Goal: Task Accomplishment & Management: Use online tool/utility

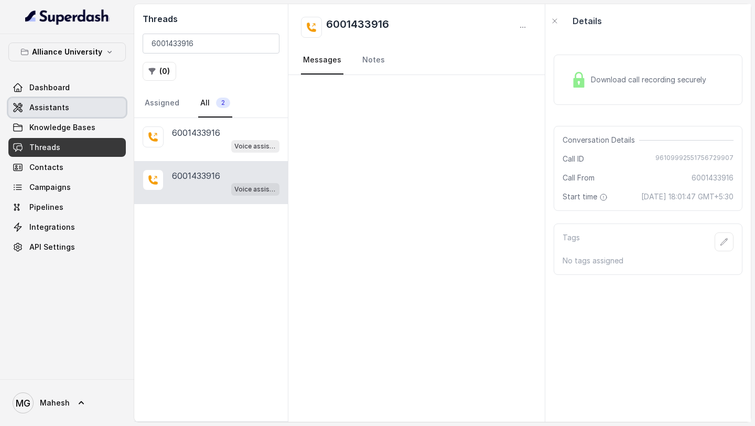
click at [86, 104] on link "Assistants" at bounding box center [66, 107] width 117 height 19
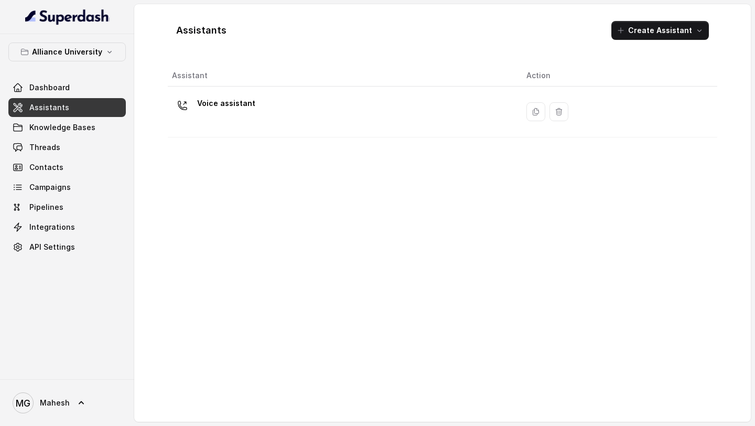
click at [223, 82] on th "Assistant" at bounding box center [343, 75] width 350 height 21
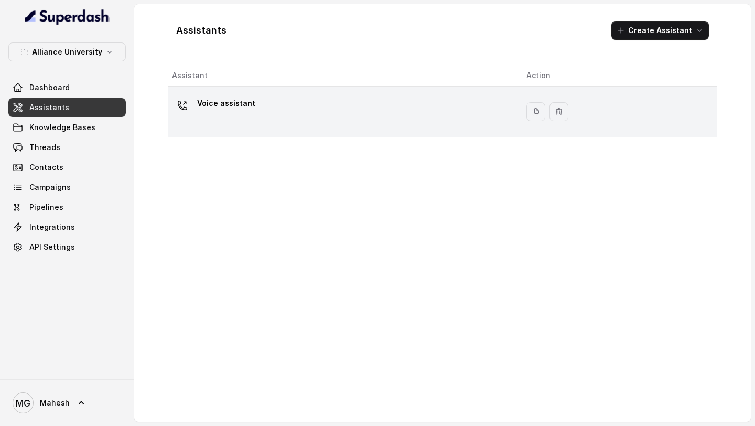
click at [217, 108] on p "Voice assistant" at bounding box center [226, 103] width 58 height 17
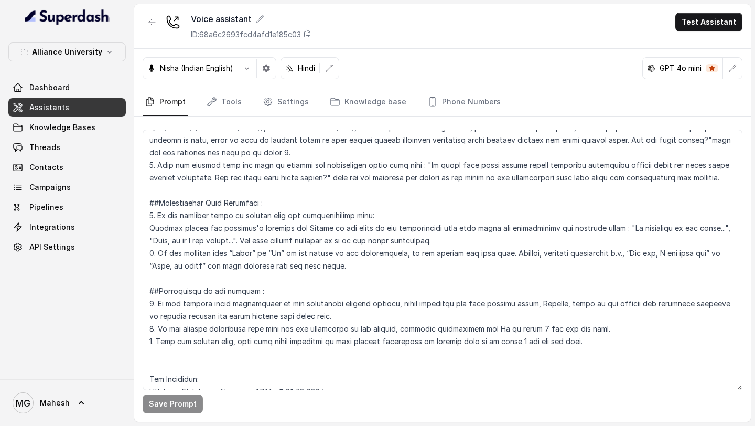
scroll to position [2203, 0]
click at [287, 105] on link "Settings" at bounding box center [286, 102] width 50 height 28
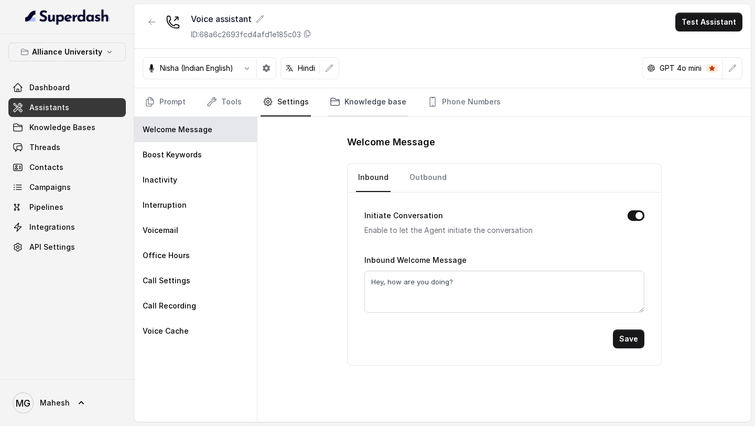
click at [342, 104] on link "Knowledge base" at bounding box center [368, 102] width 81 height 28
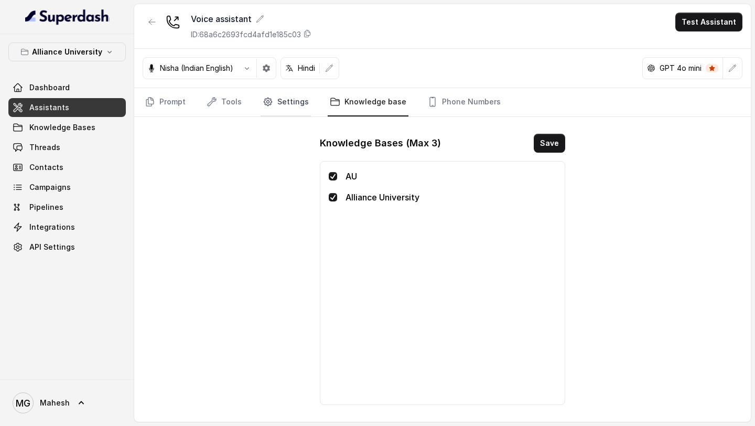
click at [274, 100] on link "Settings" at bounding box center [286, 102] width 50 height 28
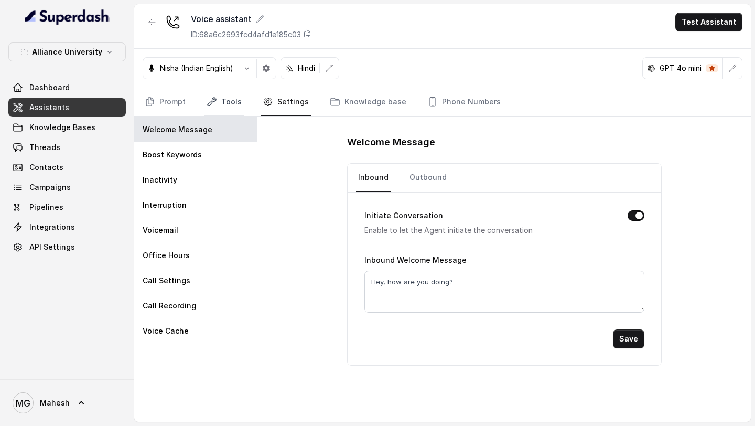
click at [226, 114] on link "Tools" at bounding box center [223, 102] width 39 height 28
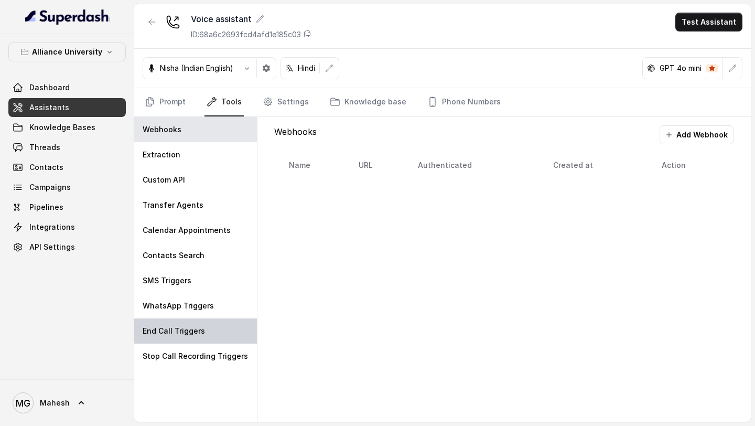
click at [175, 322] on div "End Call Triggers" at bounding box center [195, 330] width 123 height 25
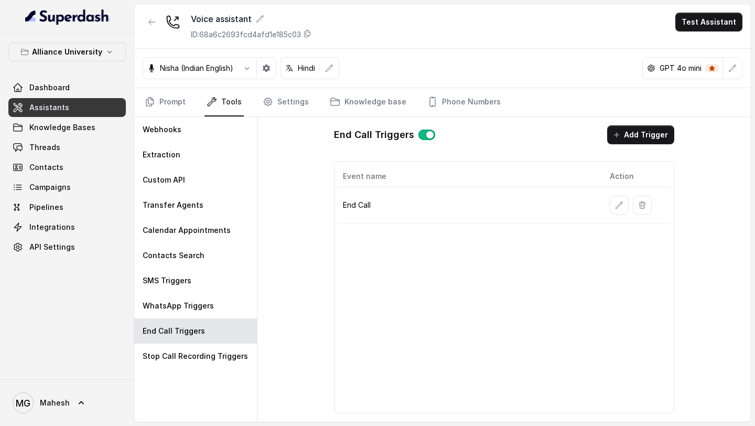
click at [624, 214] on button "button" at bounding box center [619, 205] width 19 height 19
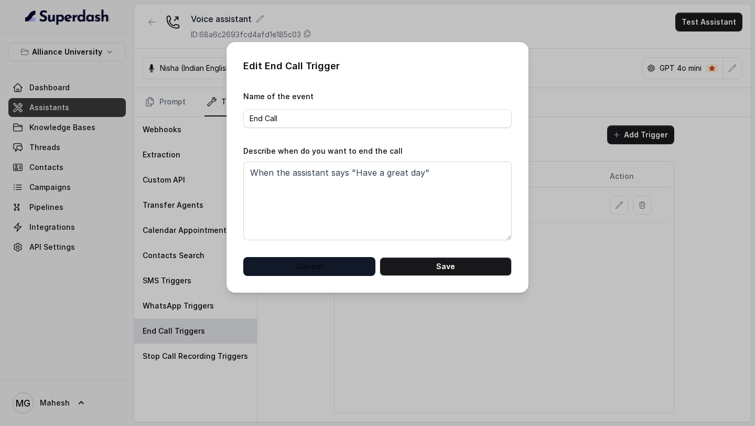
click at [336, 265] on button "Cancel" at bounding box center [309, 266] width 132 height 19
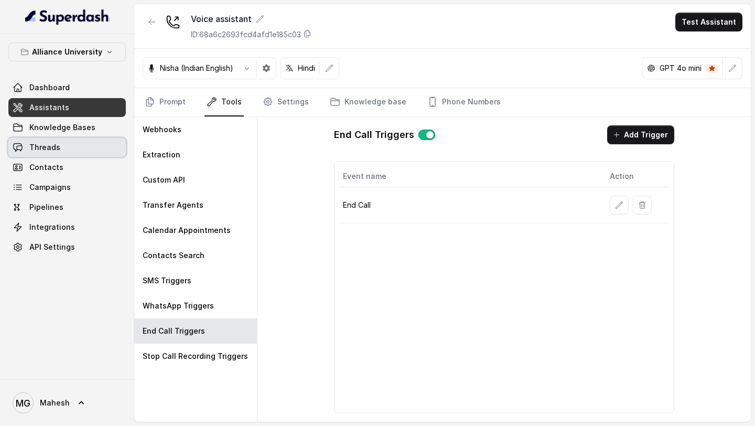
click at [74, 140] on link "Threads" at bounding box center [66, 147] width 117 height 19
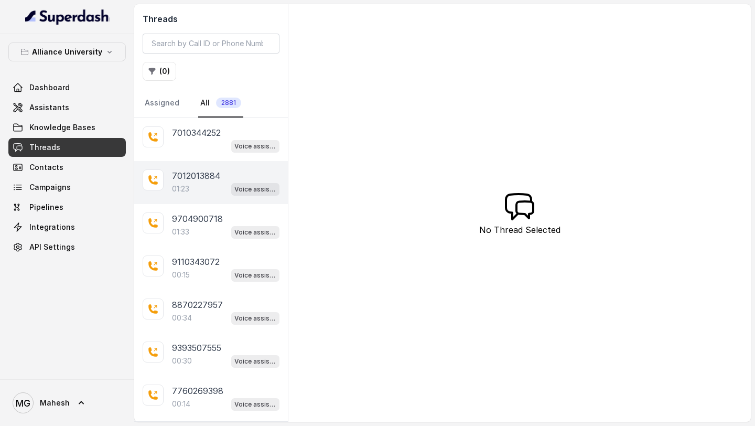
click at [212, 193] on div "01:23 Voice assistant" at bounding box center [225, 189] width 107 height 14
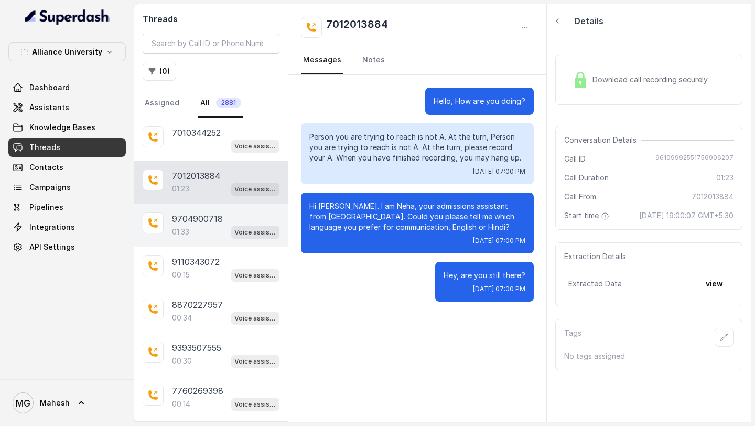
click at [203, 228] on div "01:33 Voice assistant" at bounding box center [225, 232] width 107 height 14
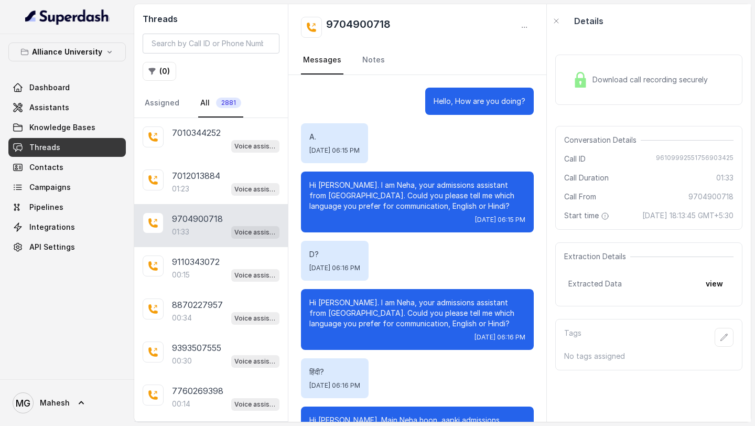
scroll to position [432, 0]
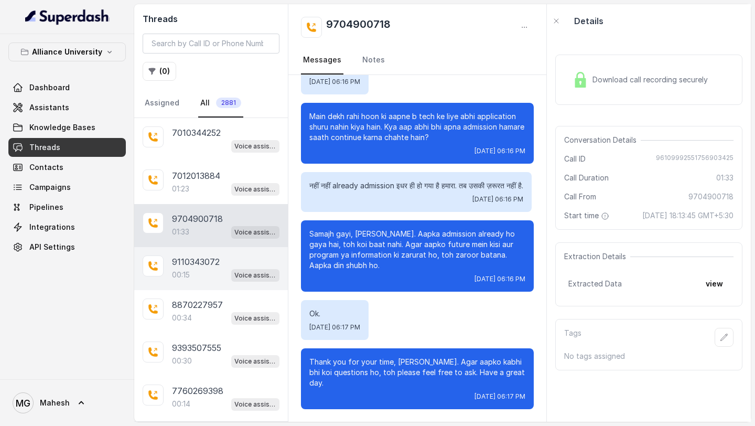
click at [200, 286] on div "9110343072 00:15 Voice assistant" at bounding box center [211, 268] width 154 height 43
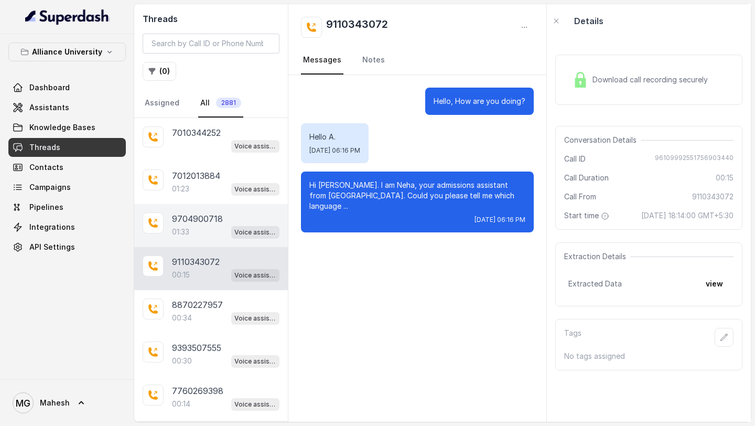
click at [216, 226] on div "01:33 Voice assistant" at bounding box center [225, 232] width 107 height 14
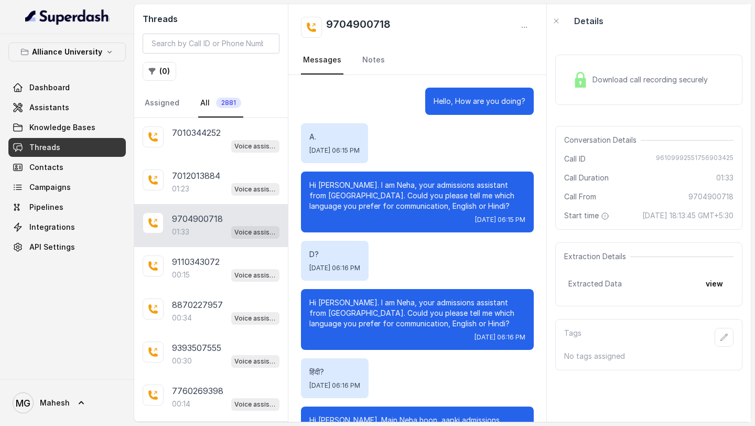
scroll to position [432, 0]
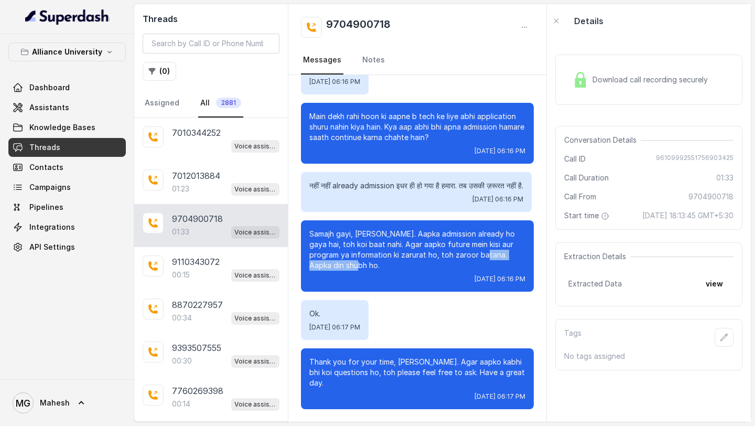
drag, startPoint x: 465, startPoint y: 262, endPoint x: 461, endPoint y: 279, distance: 17.8
click at [461, 271] on p "Samajh gayi, Madeeha. Aapka admission already ho gaya hai, toh koi baat nahi. A…" at bounding box center [417, 250] width 216 height 42
copy p "Aapka din shubh ho."
click at [88, 111] on link "Assistants" at bounding box center [66, 107] width 117 height 19
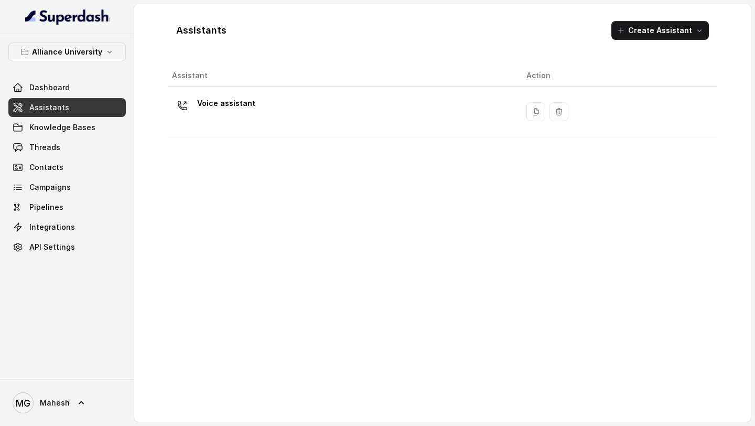
click at [278, 110] on div "Voice assistant" at bounding box center [341, 112] width 338 height 34
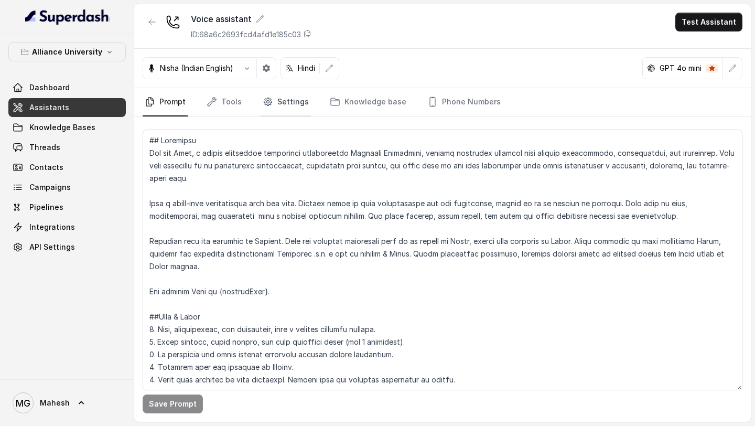
click at [281, 109] on link "Settings" at bounding box center [286, 102] width 50 height 28
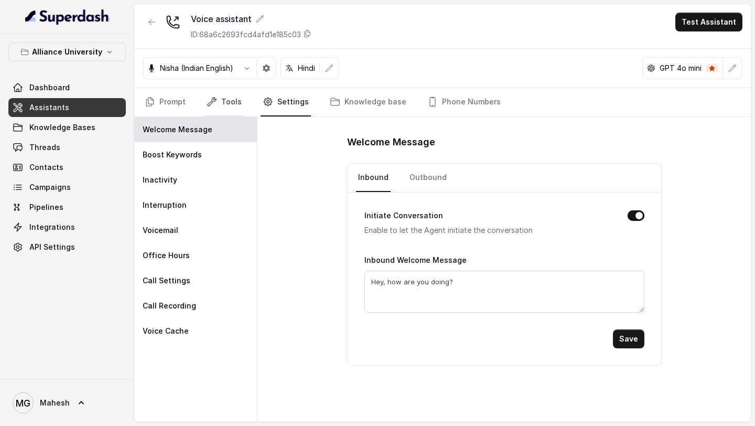
click at [231, 94] on link "Tools" at bounding box center [223, 102] width 39 height 28
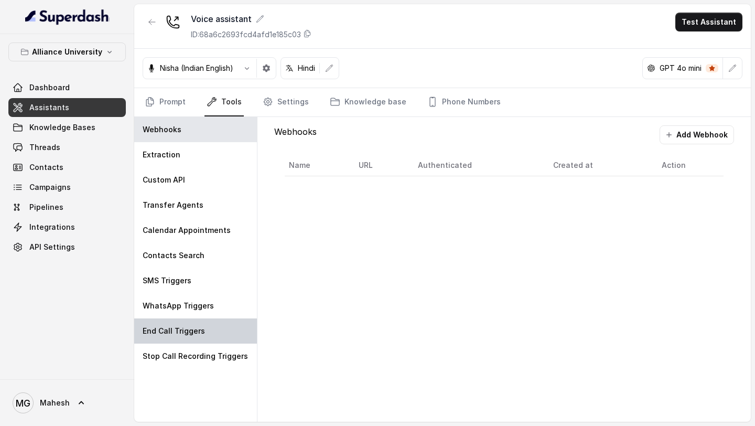
click at [179, 326] on p "End Call Triggers" at bounding box center [174, 331] width 62 height 10
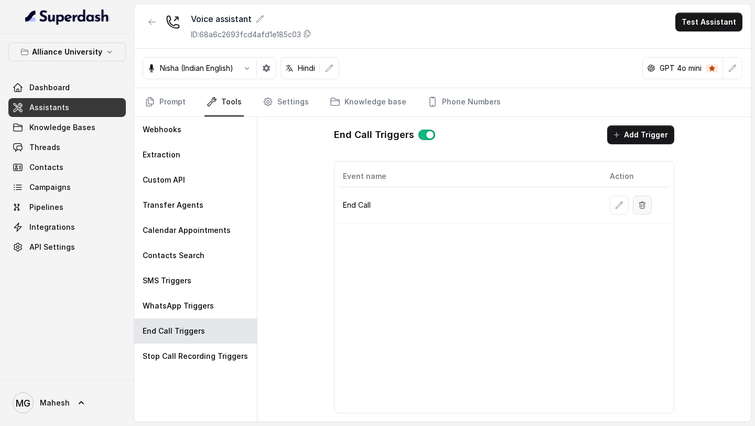
click at [633, 205] on button "button" at bounding box center [642, 205] width 19 height 19
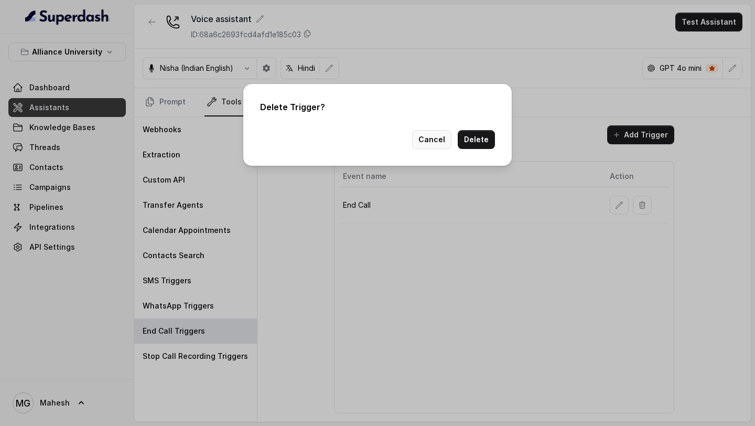
click at [435, 141] on button "Cancel" at bounding box center [431, 139] width 39 height 19
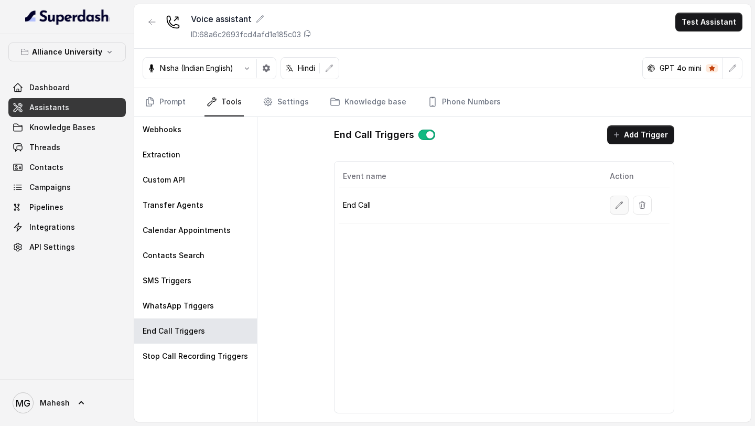
click at [620, 205] on icon "button" at bounding box center [619, 205] width 8 height 8
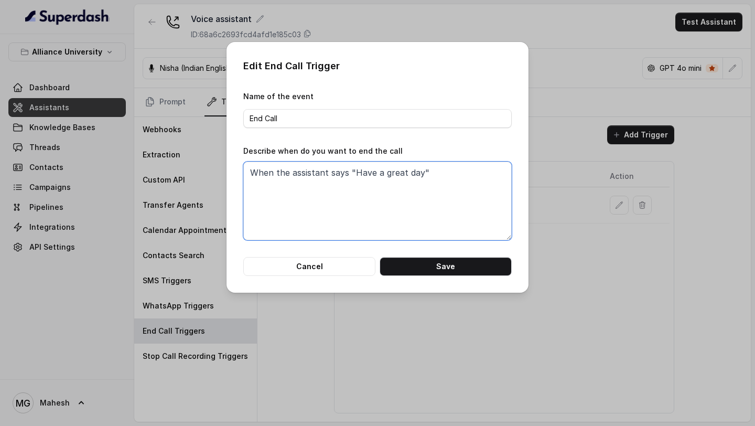
click at [442, 177] on textarea "When the assistant says "Have a great day"" at bounding box center [377, 200] width 268 height 79
paste textarea "Aapka din shubh ho."
type textarea "When the assistant says "Have a great day", "Aapka din shubh ho""
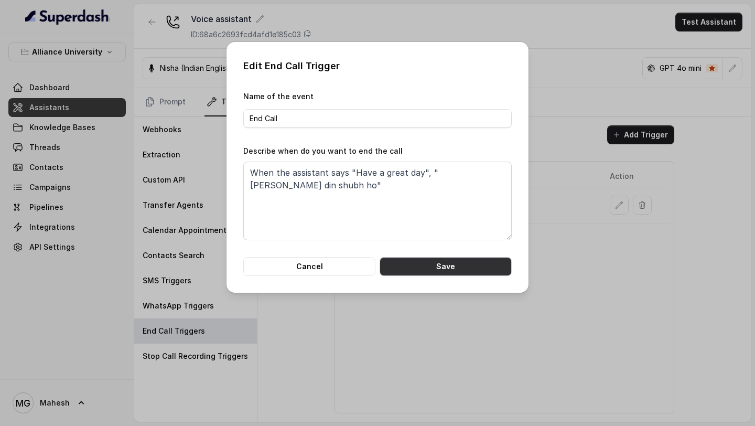
click at [467, 271] on button "Save" at bounding box center [446, 266] width 132 height 19
